Goal: Find specific page/section: Find specific page/section

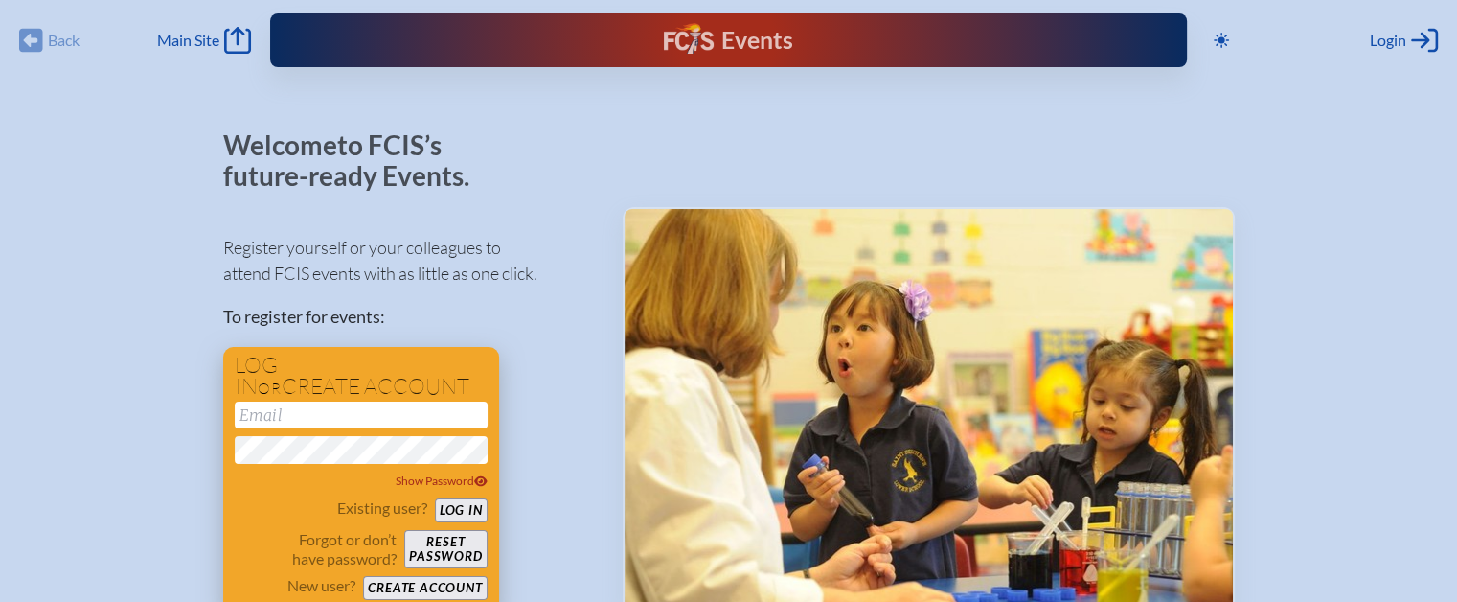
type input "[PERSON_NAME][EMAIL_ADDRESS][DOMAIN_NAME]"
click at [467, 513] on button "Log in" at bounding box center [461, 510] width 53 height 24
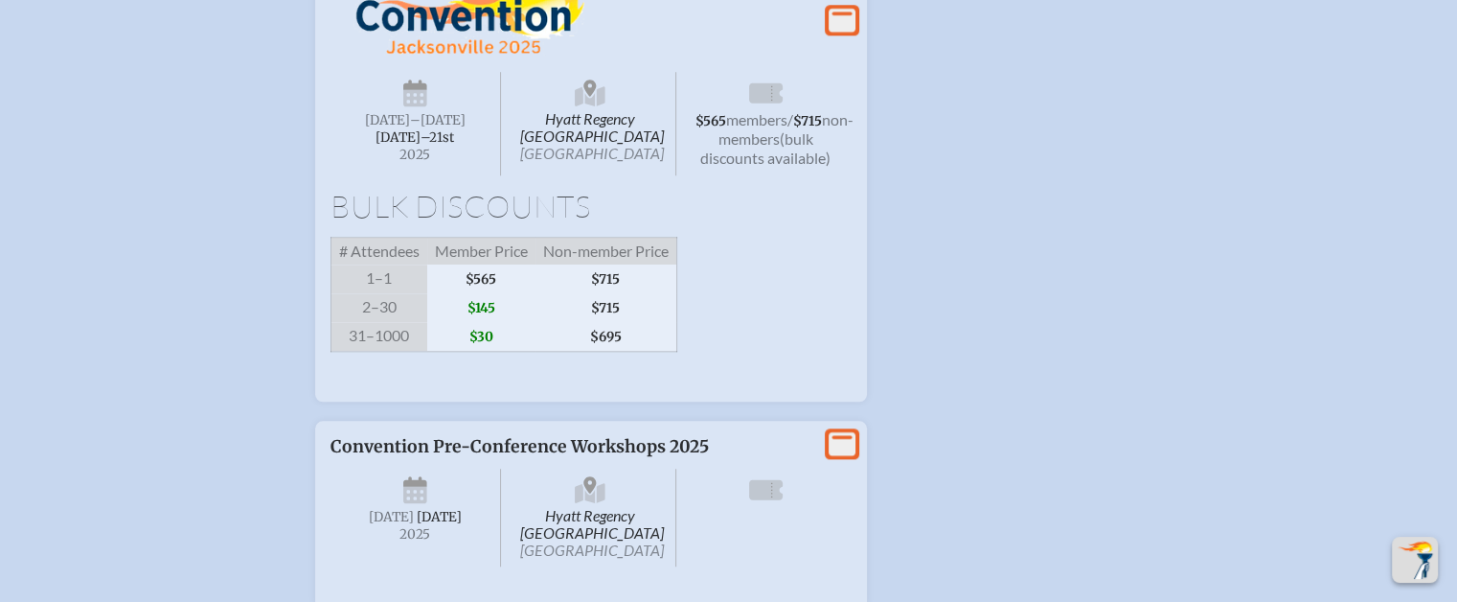
scroll to position [2299, 0]
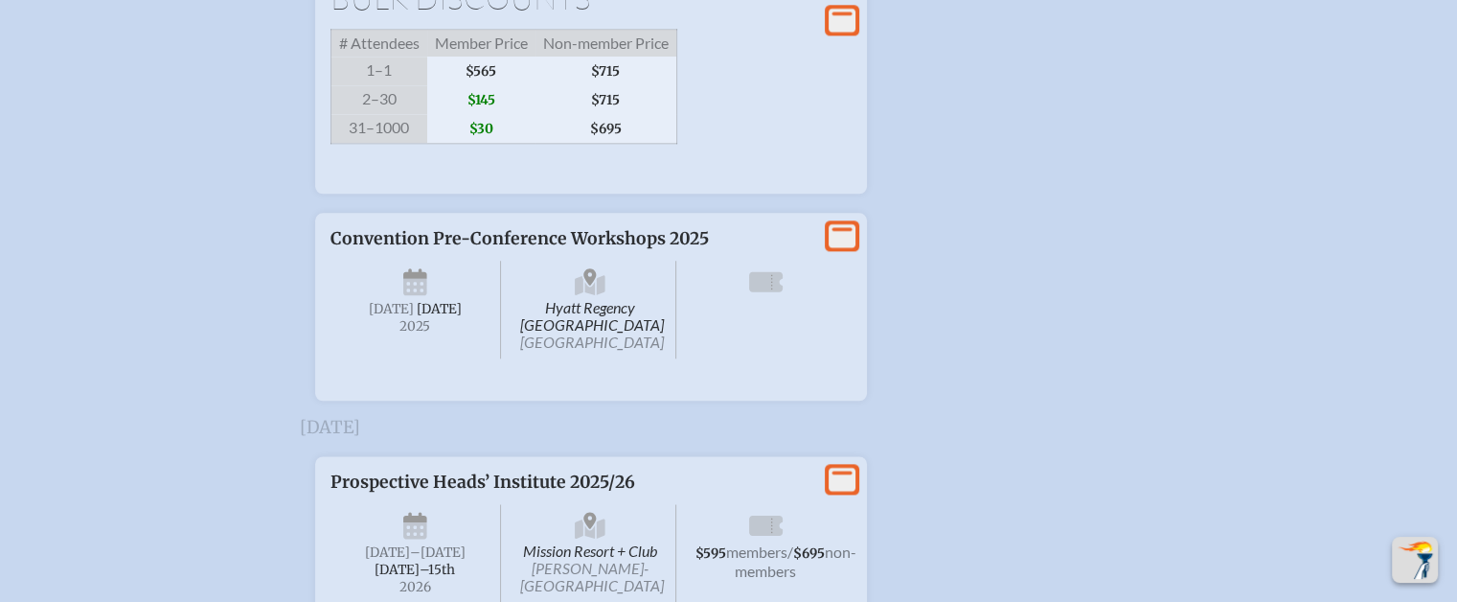
click at [410, 295] on icon at bounding box center [415, 286] width 24 height 17
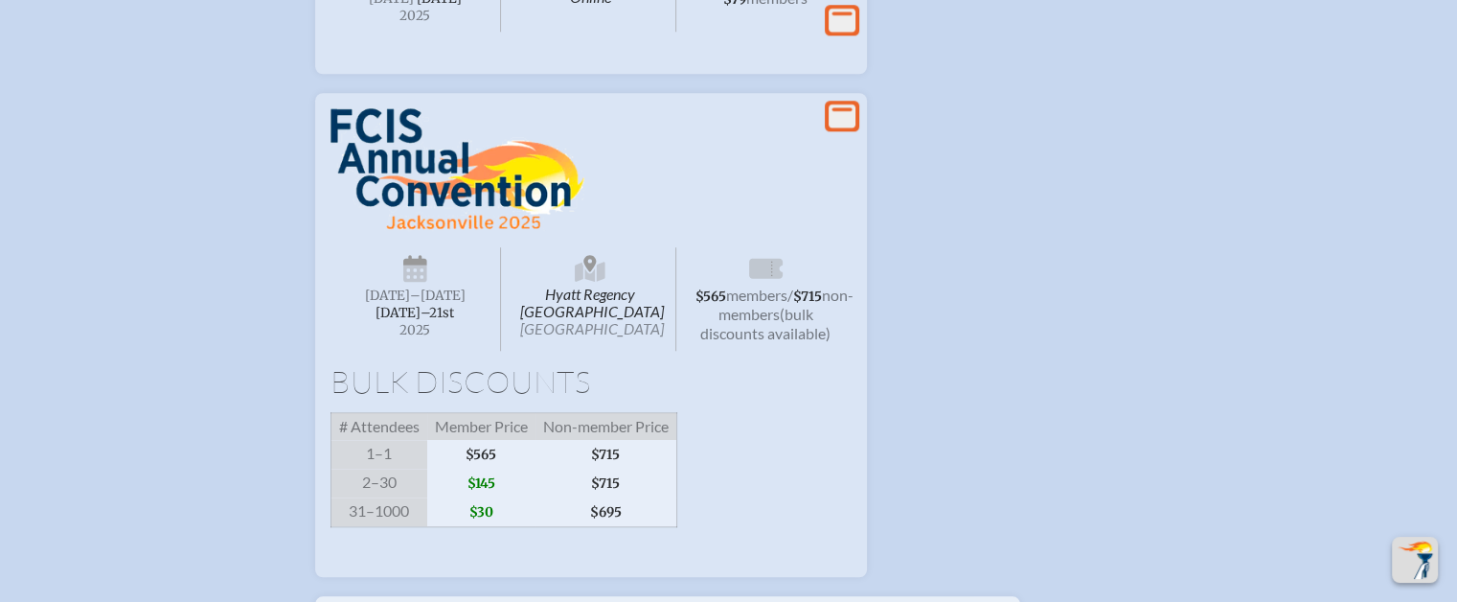
scroll to position [1916, 0]
click at [418, 209] on img at bounding box center [458, 169] width 254 height 123
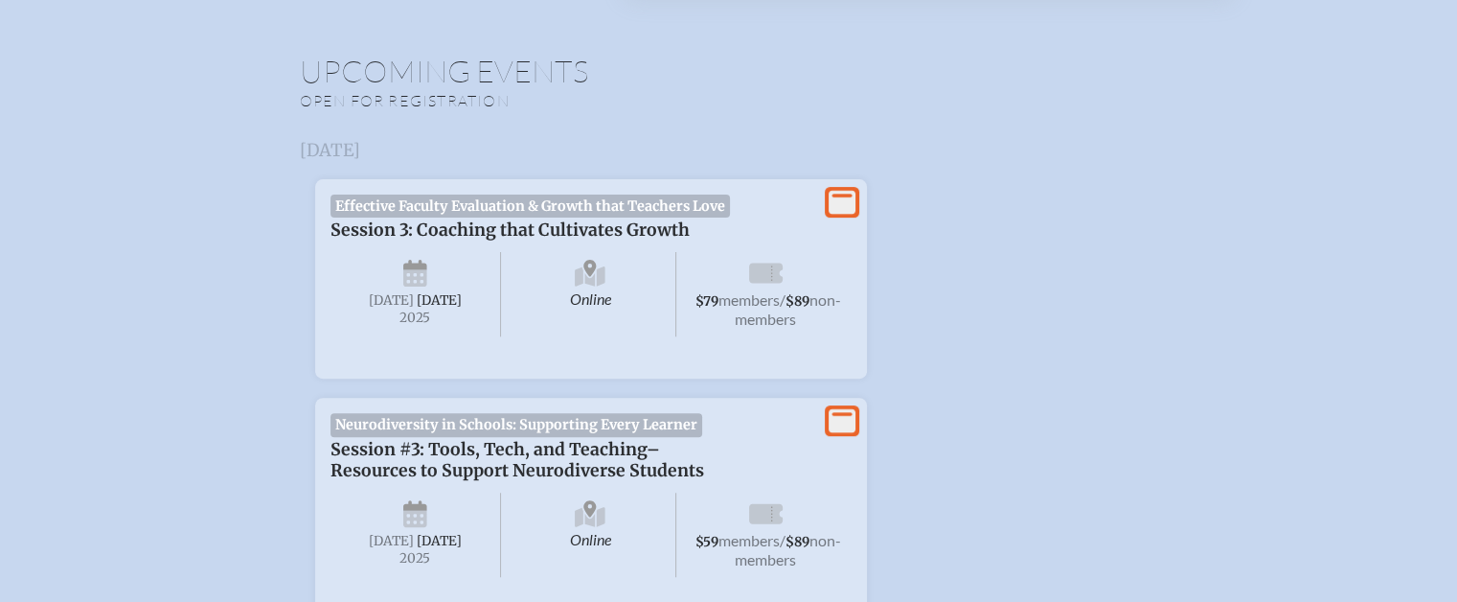
scroll to position [0, 0]
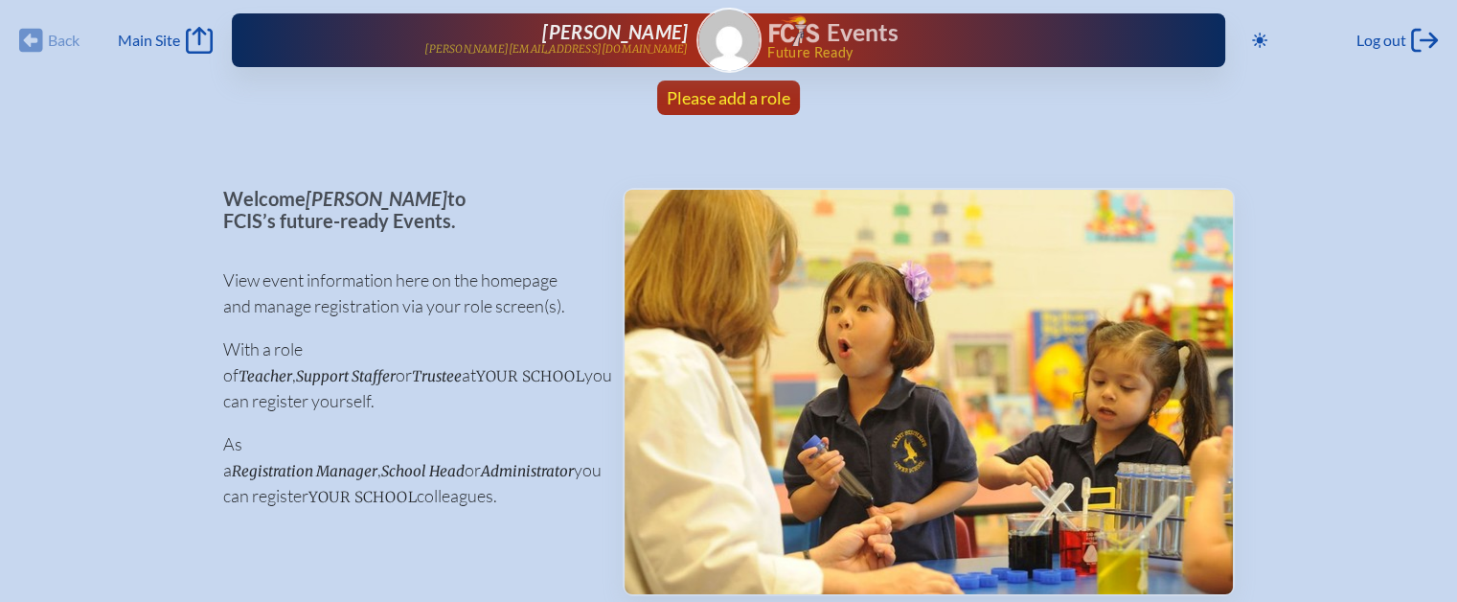
click at [737, 91] on span "Please add a role" at bounding box center [729, 97] width 124 height 21
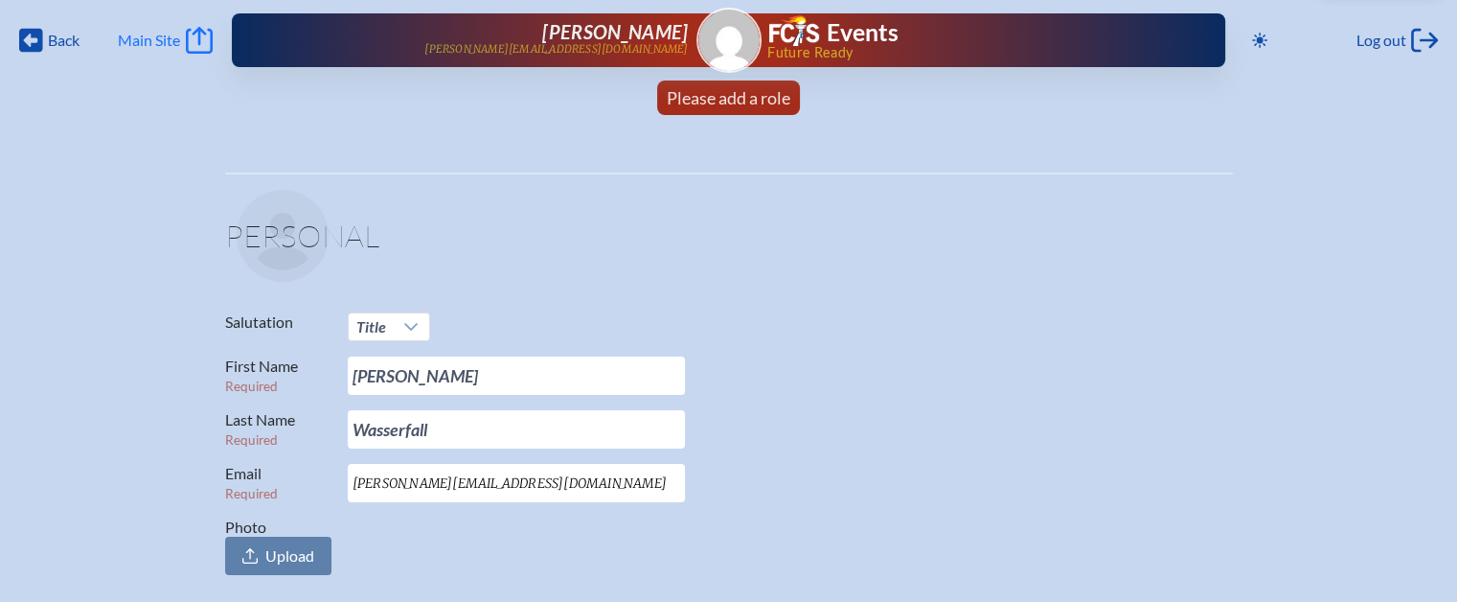
click at [149, 37] on span "Main Site" at bounding box center [149, 40] width 62 height 19
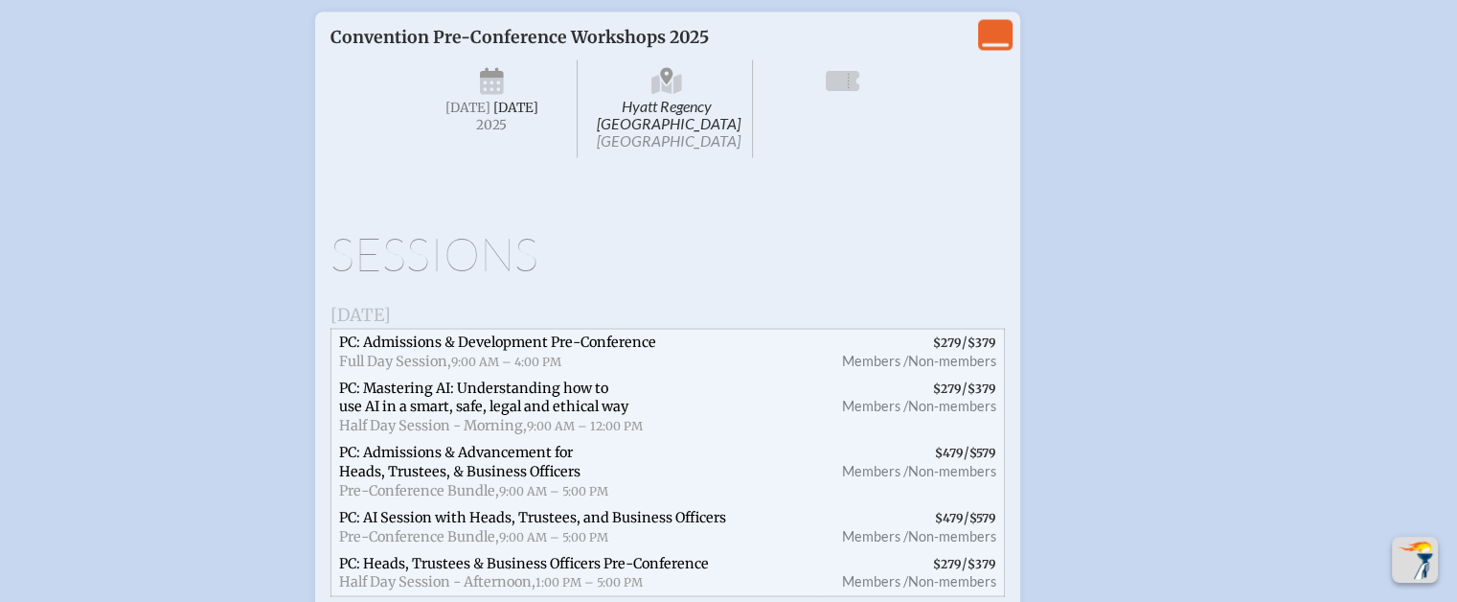
scroll to position [3449, 0]
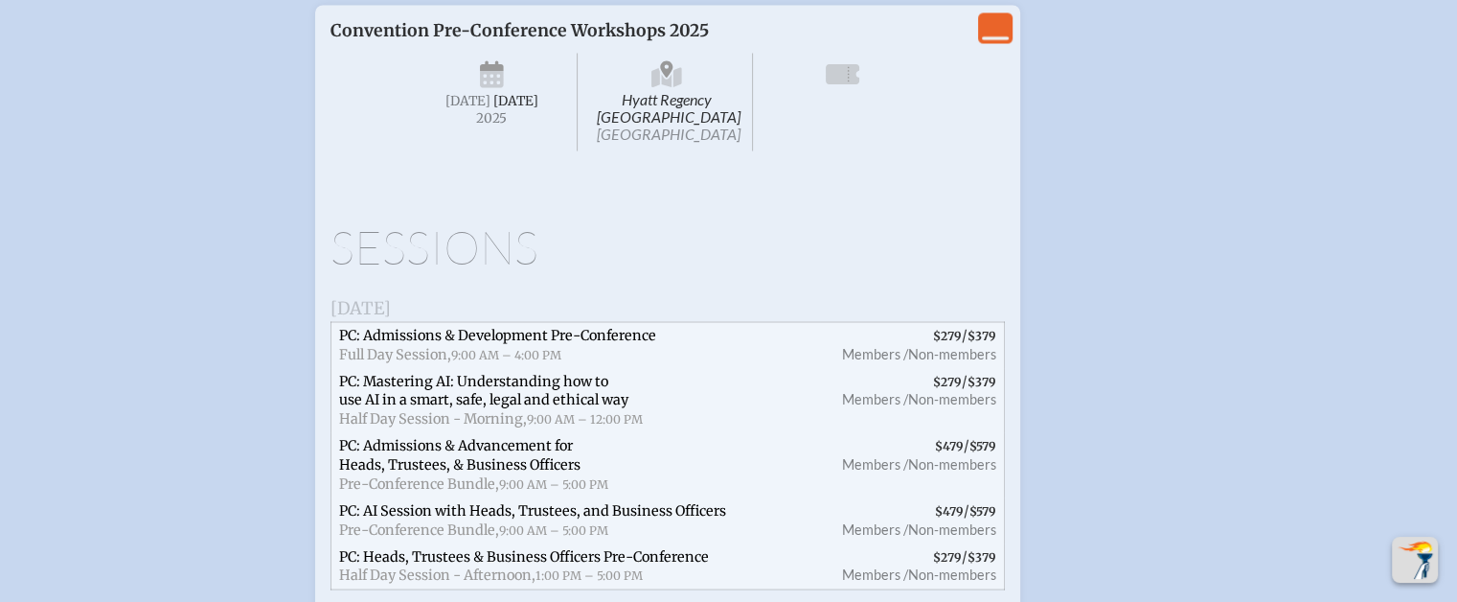
click at [391, 318] on span "[DATE]" at bounding box center [361, 307] width 60 height 22
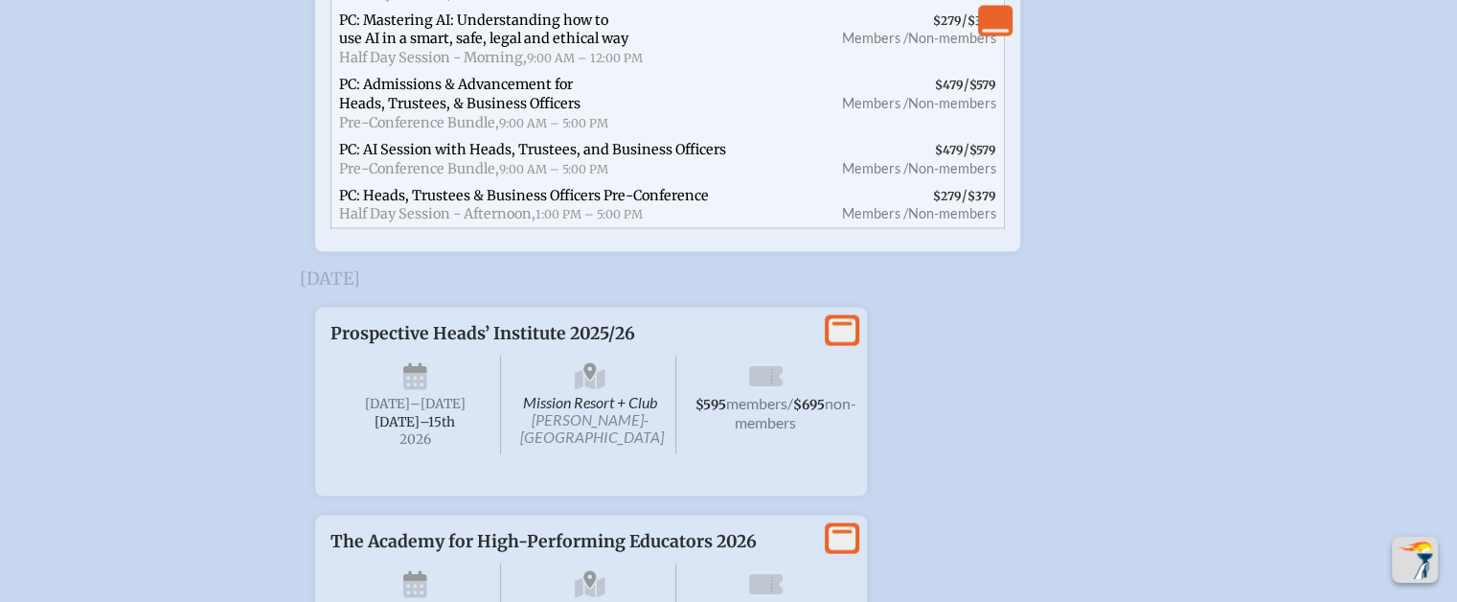
scroll to position [3832, 0]
